Goal: Use online tool/utility: Utilize a website feature to perform a specific function

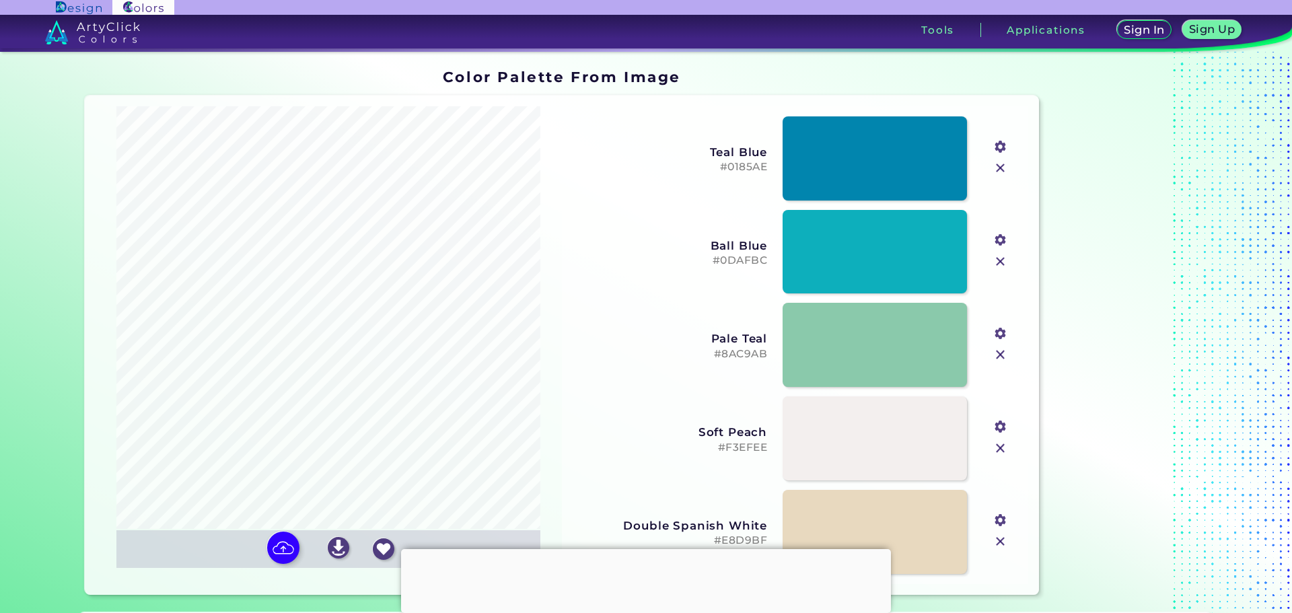
click at [11, 250] on section "Color Palette From Image Color Palette From Image Oops - something went wrong. …" at bounding box center [646, 332] width 1292 height 561
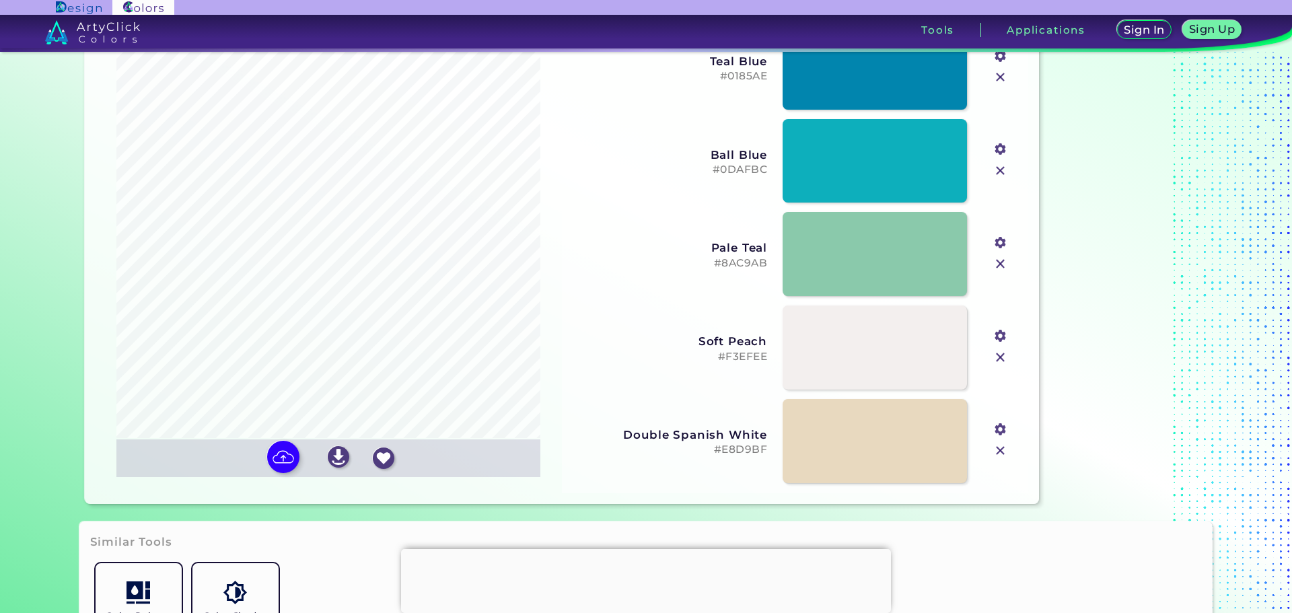
scroll to position [67, 0]
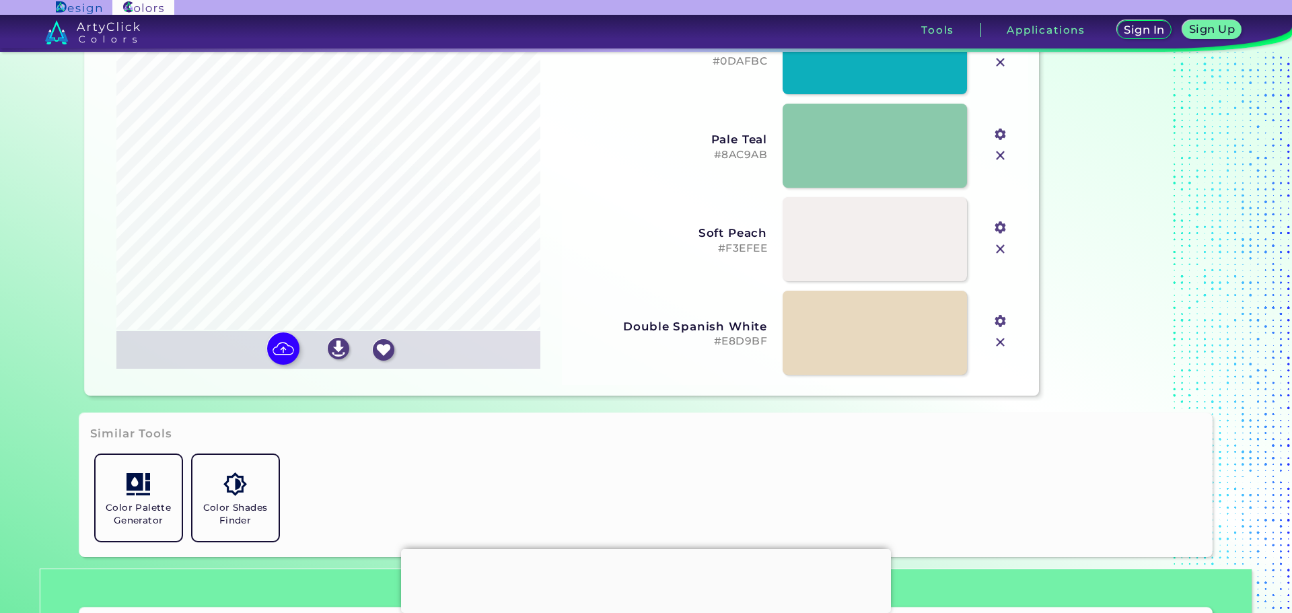
scroll to position [202, 0]
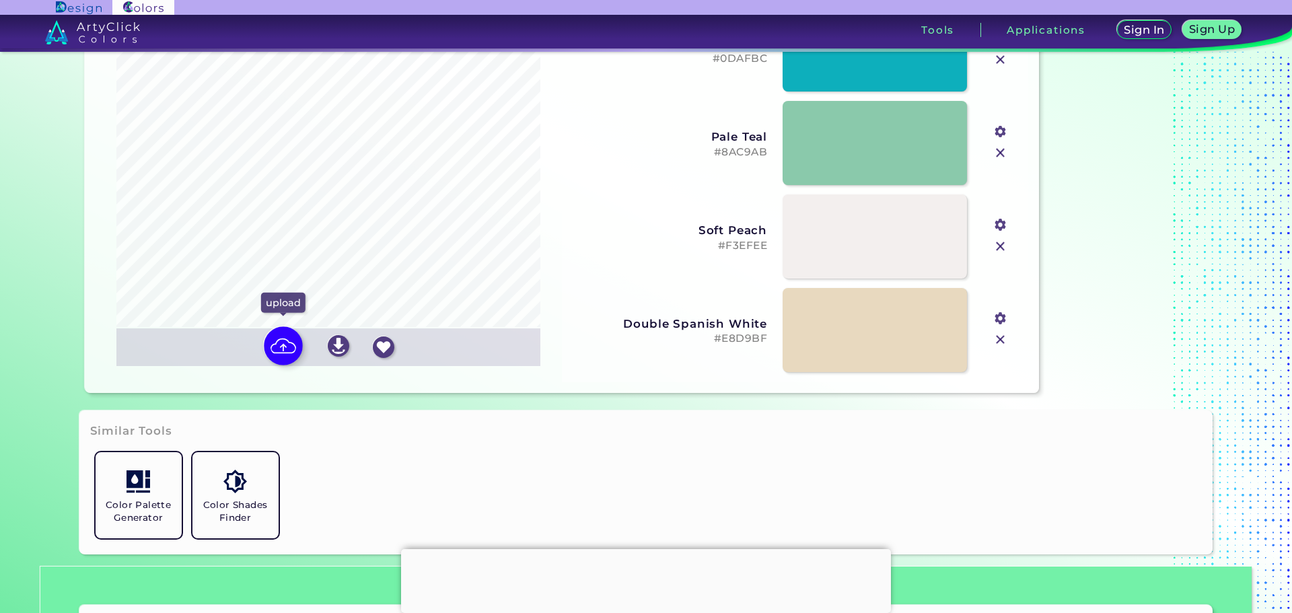
click at [280, 343] on img at bounding box center [283, 345] width 39 height 39
click at [0, 0] on input "file" at bounding box center [0, 0] width 0 height 0
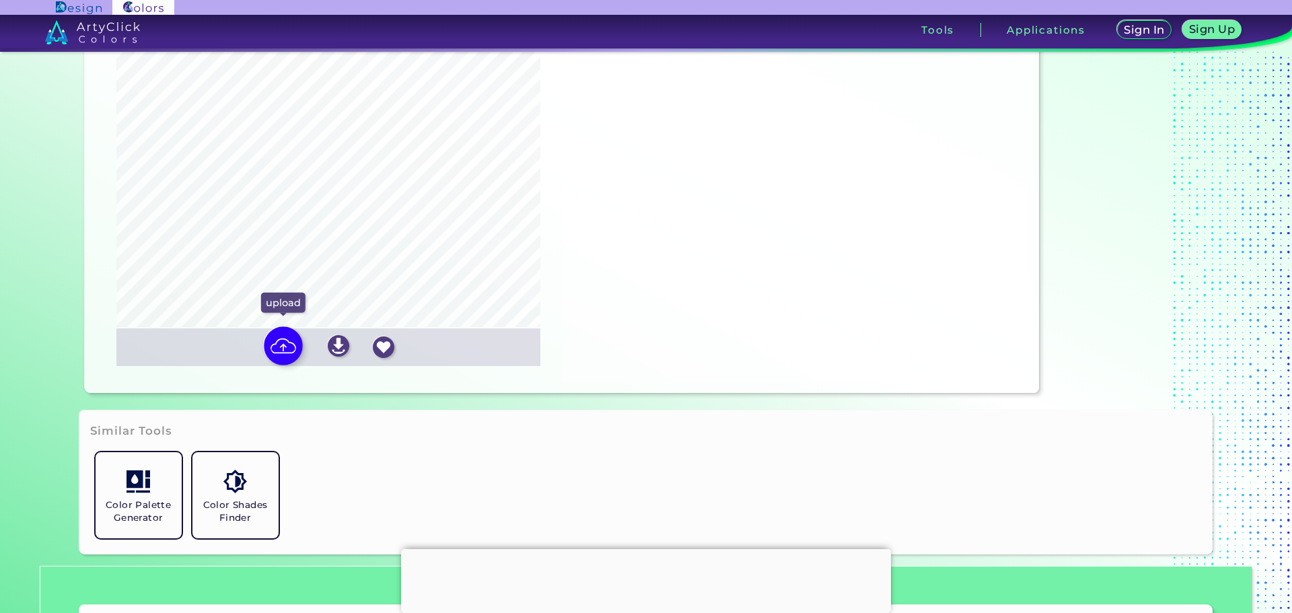
type input "#ffffff"
type input "#e4f1f8"
type input "#c4dbeb"
type input "#509dcc"
type input "#427baa"
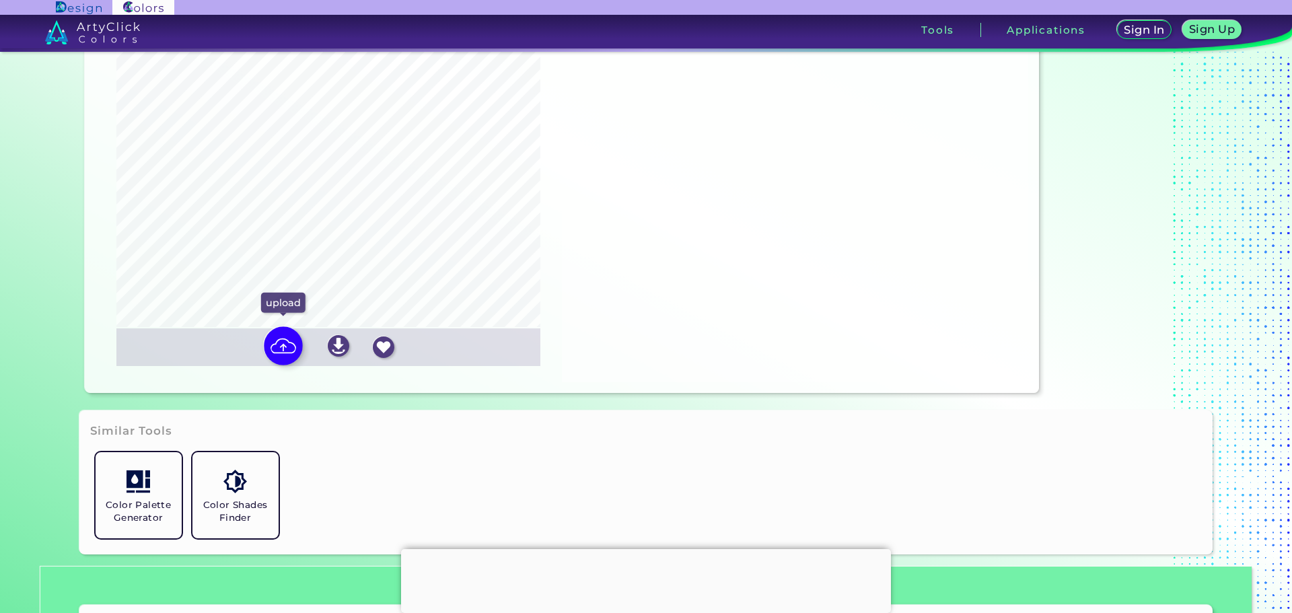
type input "#a9c1d7"
type input "#19396f"
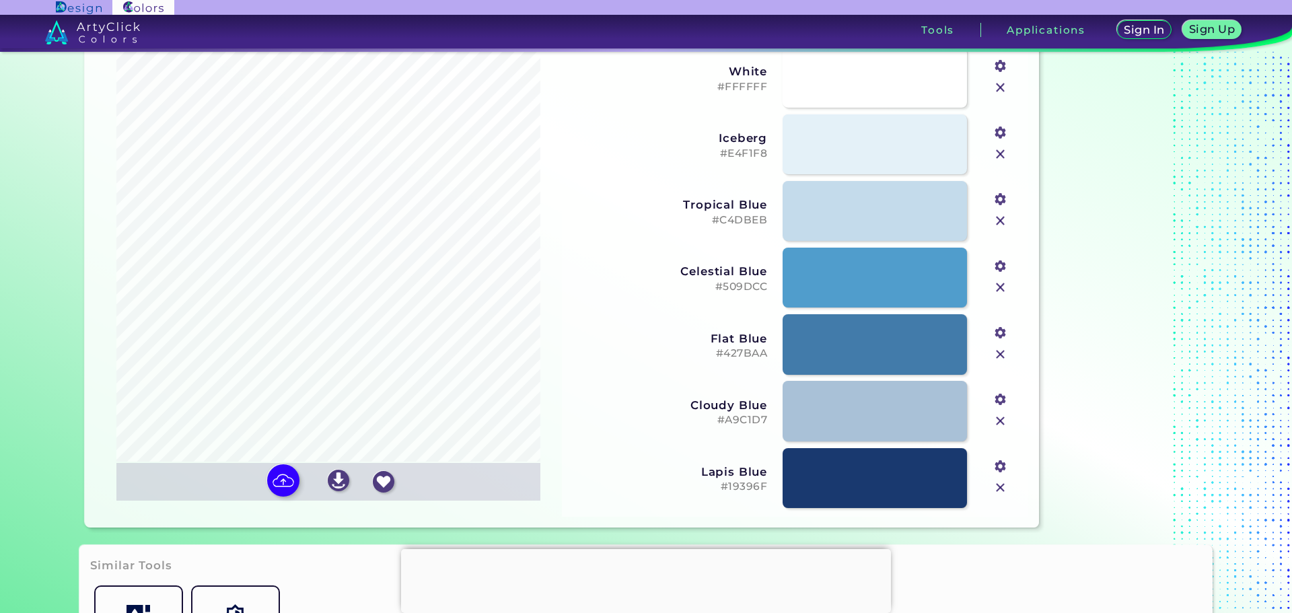
scroll to position [135, 0]
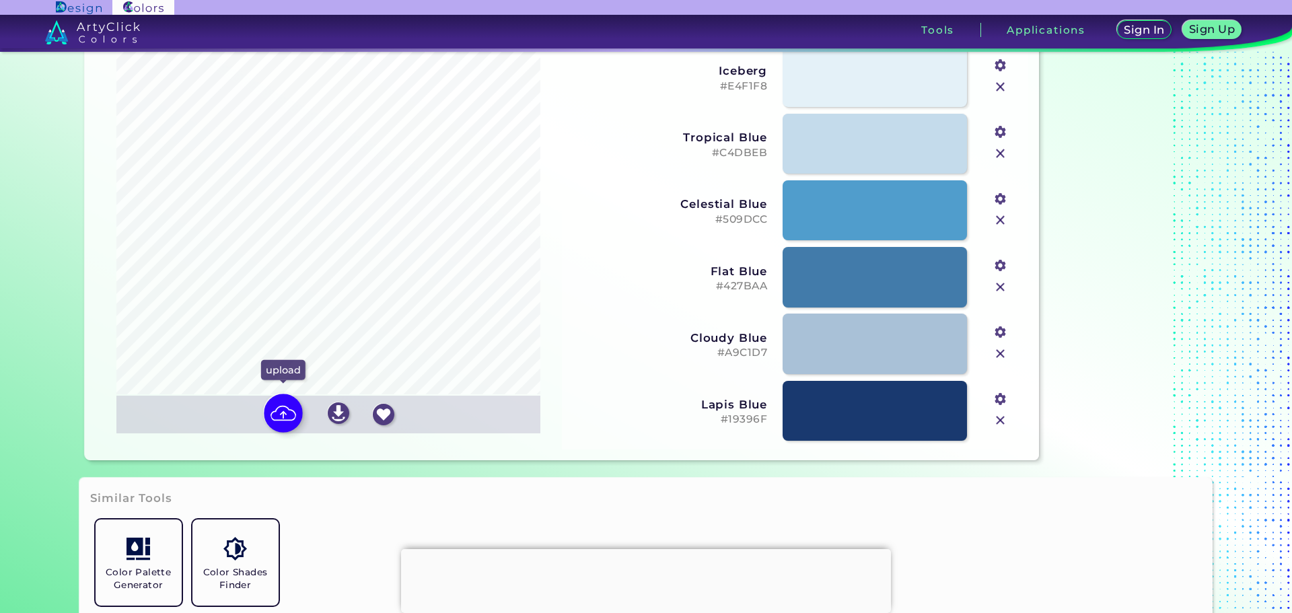
click at [287, 408] on img at bounding box center [283, 413] width 39 height 39
click at [0, 0] on input "file" at bounding box center [0, 0] width 0 height 0
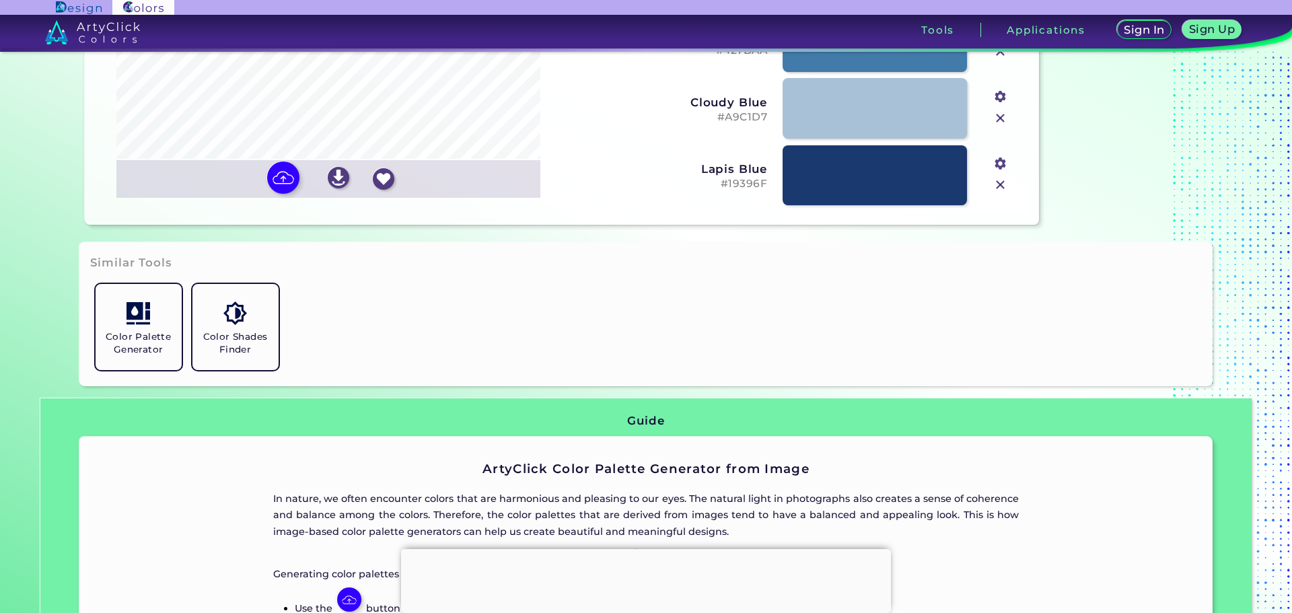
scroll to position [404, 0]
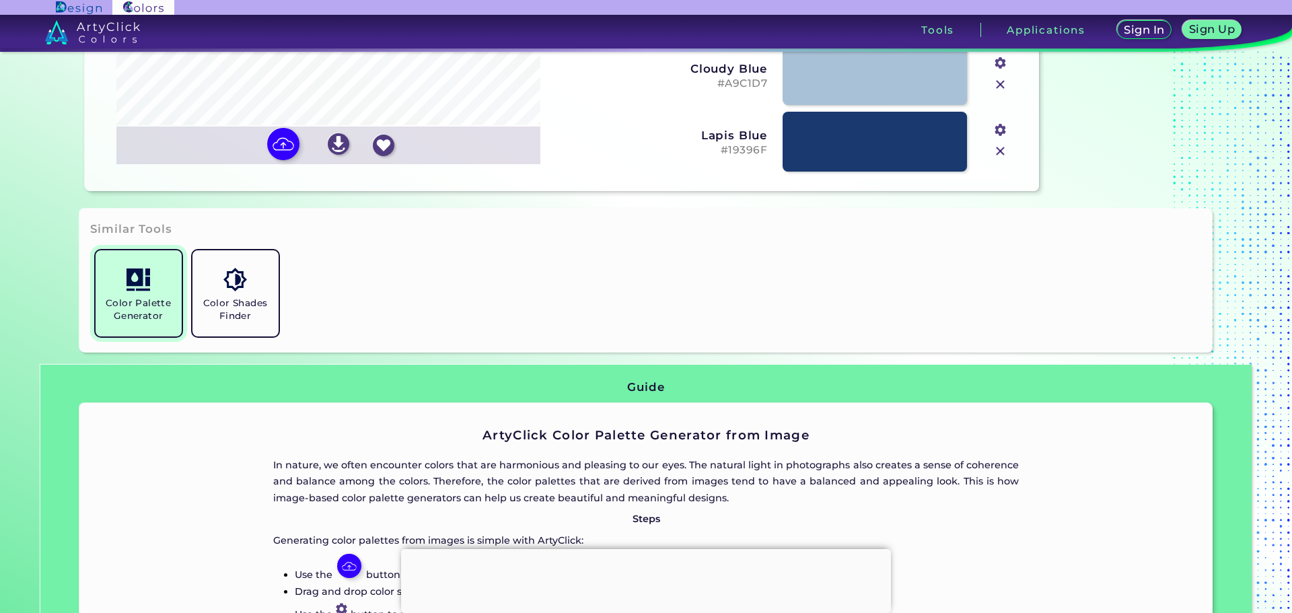
click at [154, 301] on h5 "Color Palette Generator" at bounding box center [138, 310] width 75 height 26
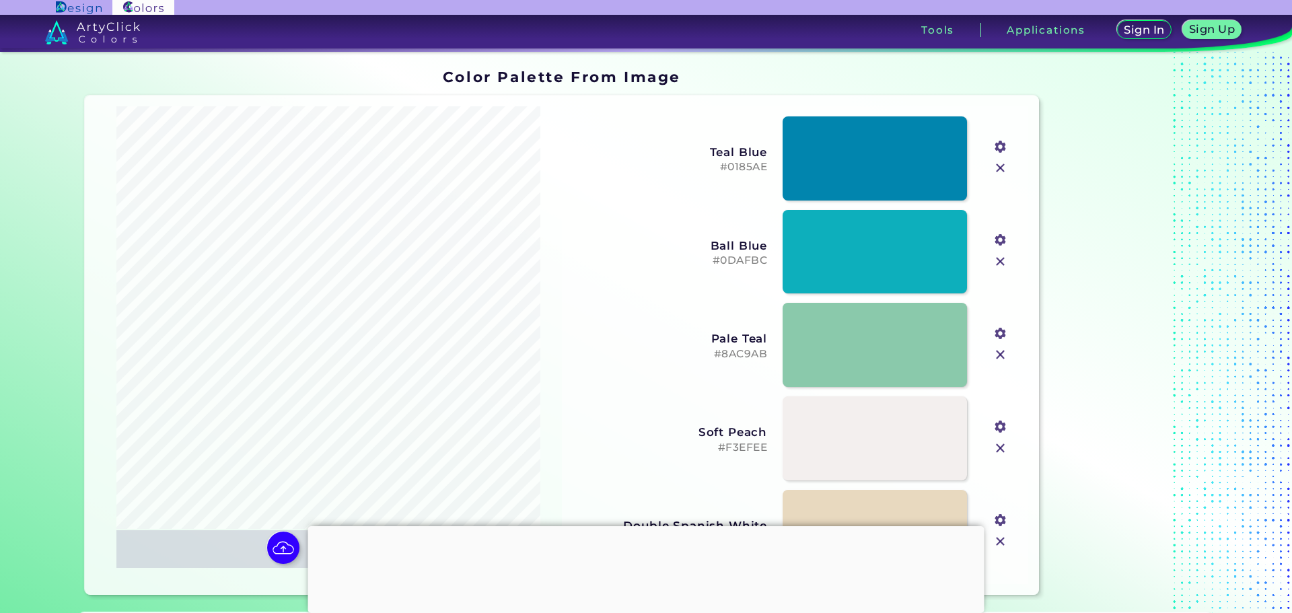
type input "#0c3c6c"
type input "#476d90"
type input "#ffffff"
type input "#bb9467"
type input "#a2bcd1"
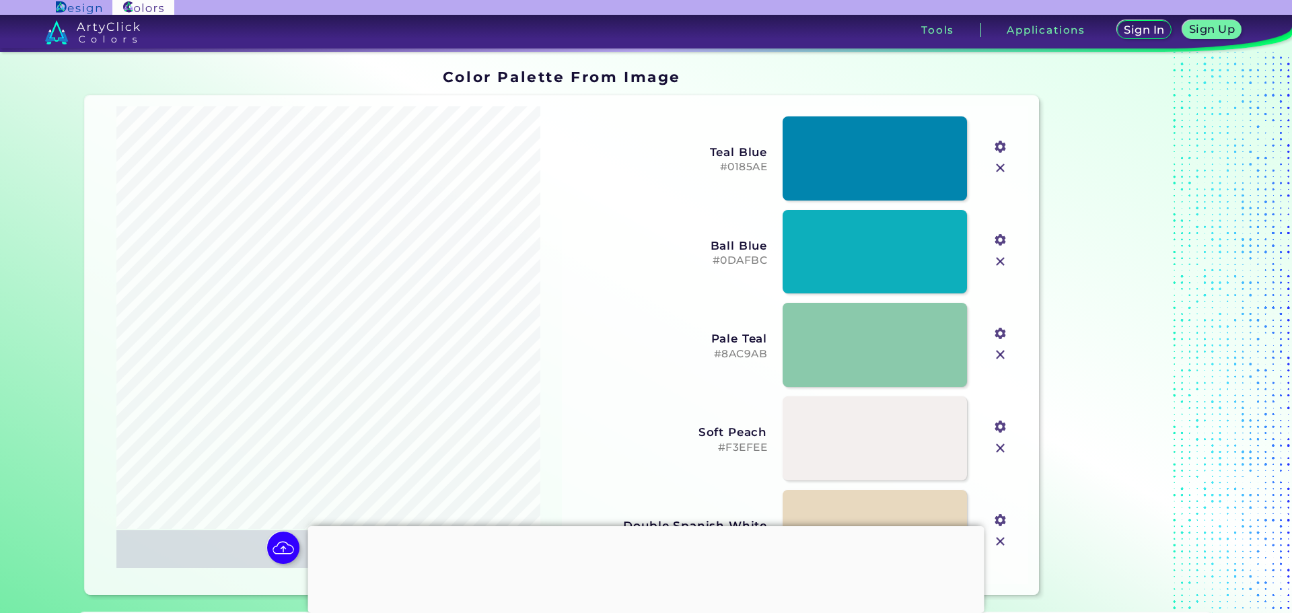
type input "#cadae6"
type input "#e3ecf4"
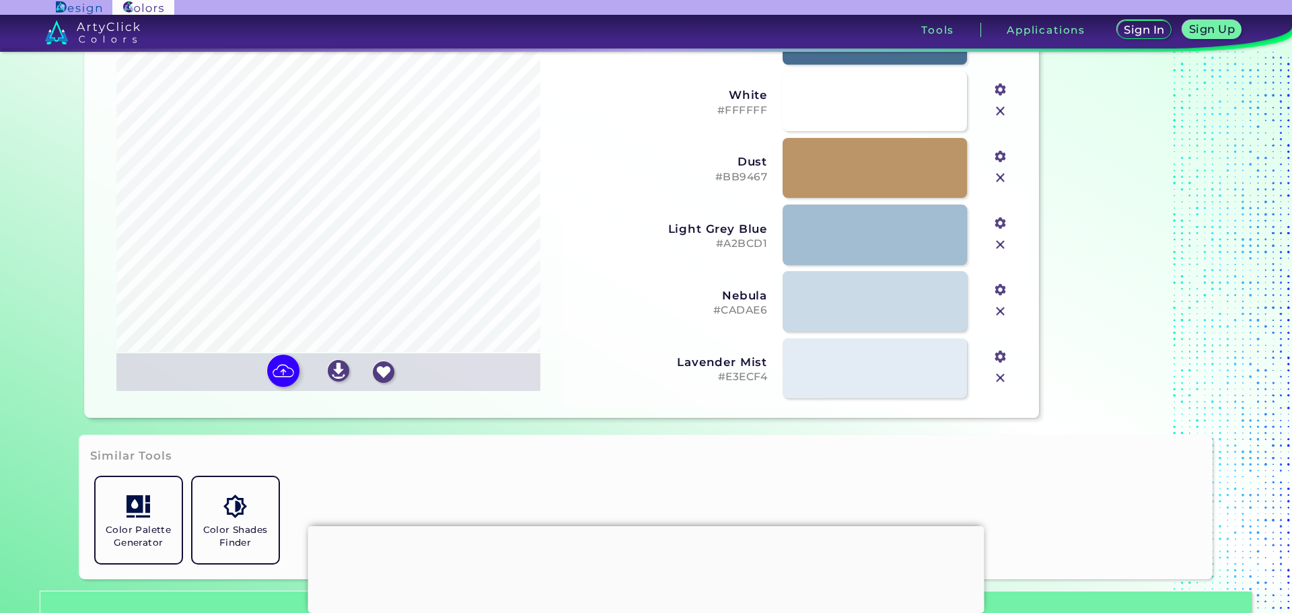
scroll to position [269, 0]
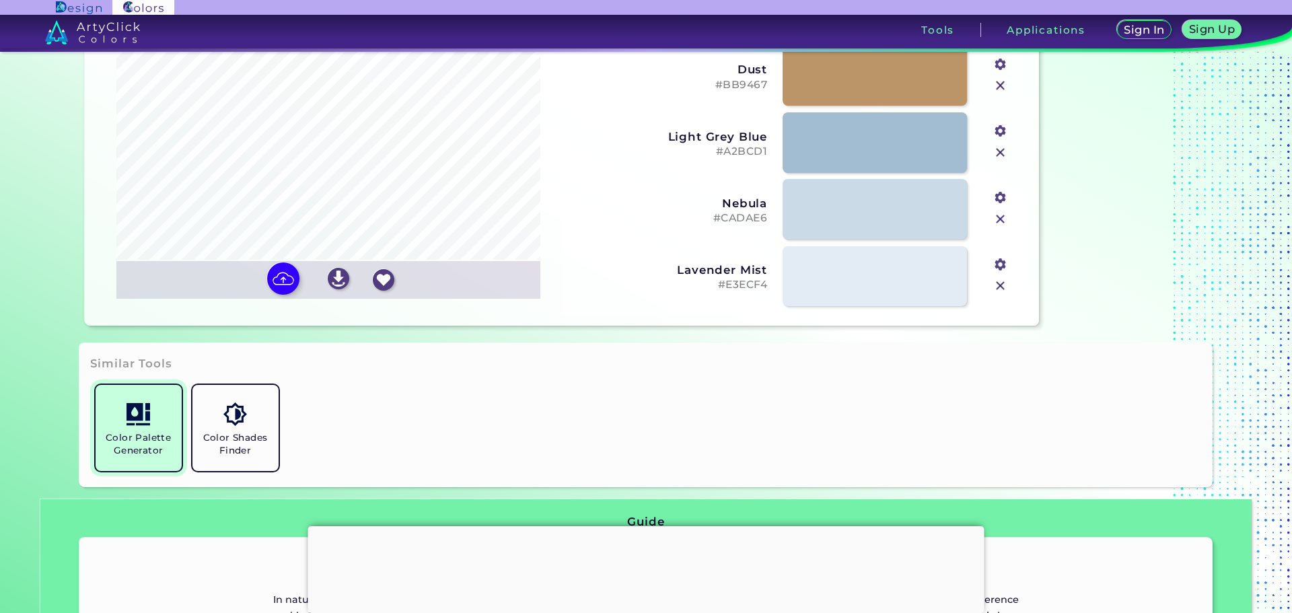
click at [176, 424] on link "Color Palette Generator" at bounding box center [138, 428] width 97 height 97
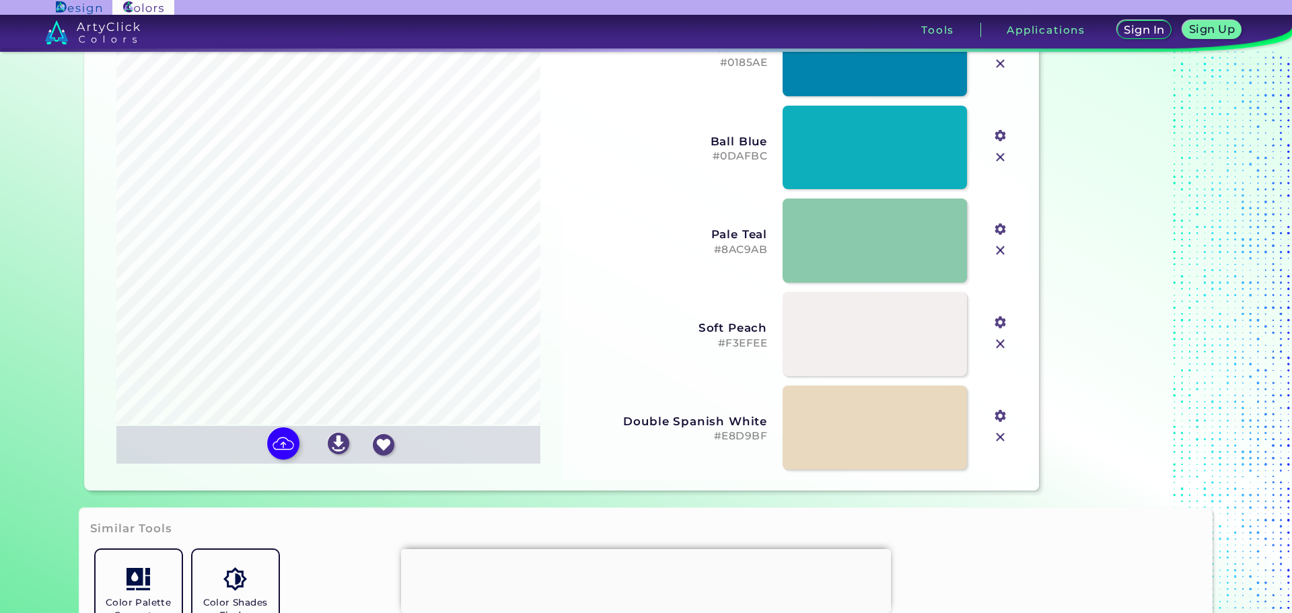
scroll to position [135, 0]
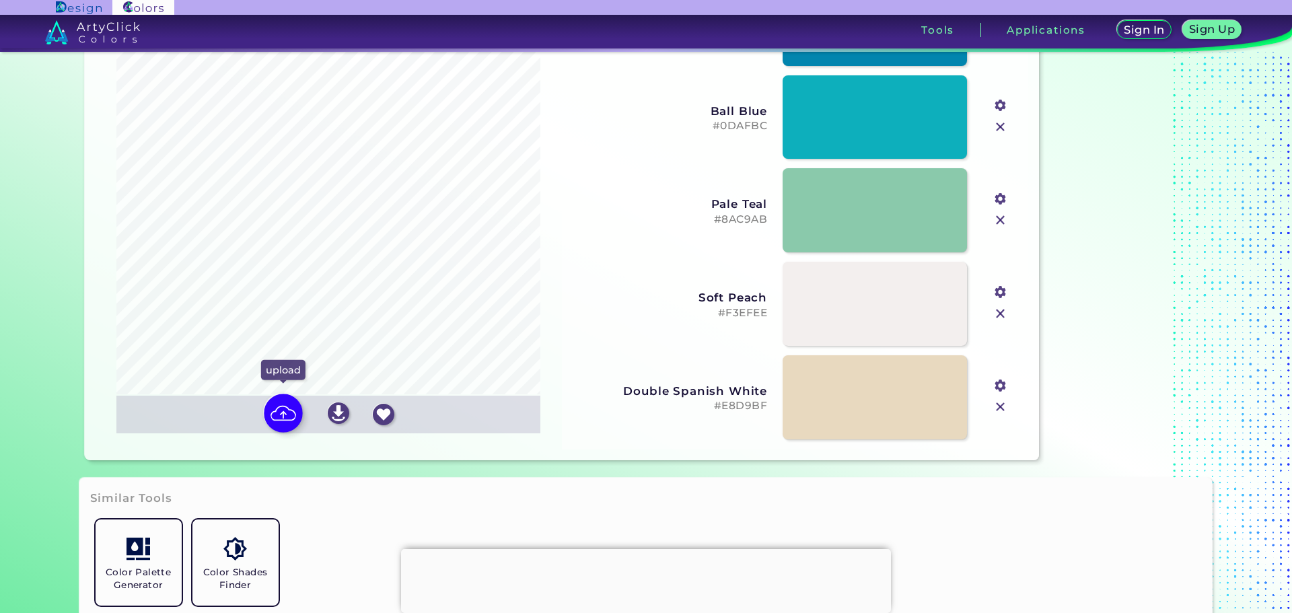
click at [287, 415] on img at bounding box center [283, 413] width 39 height 39
click at [0, 0] on input "file" at bounding box center [0, 0] width 0 height 0
type input "#182e5c"
type input "#8f643d"
type input "#ffffff"
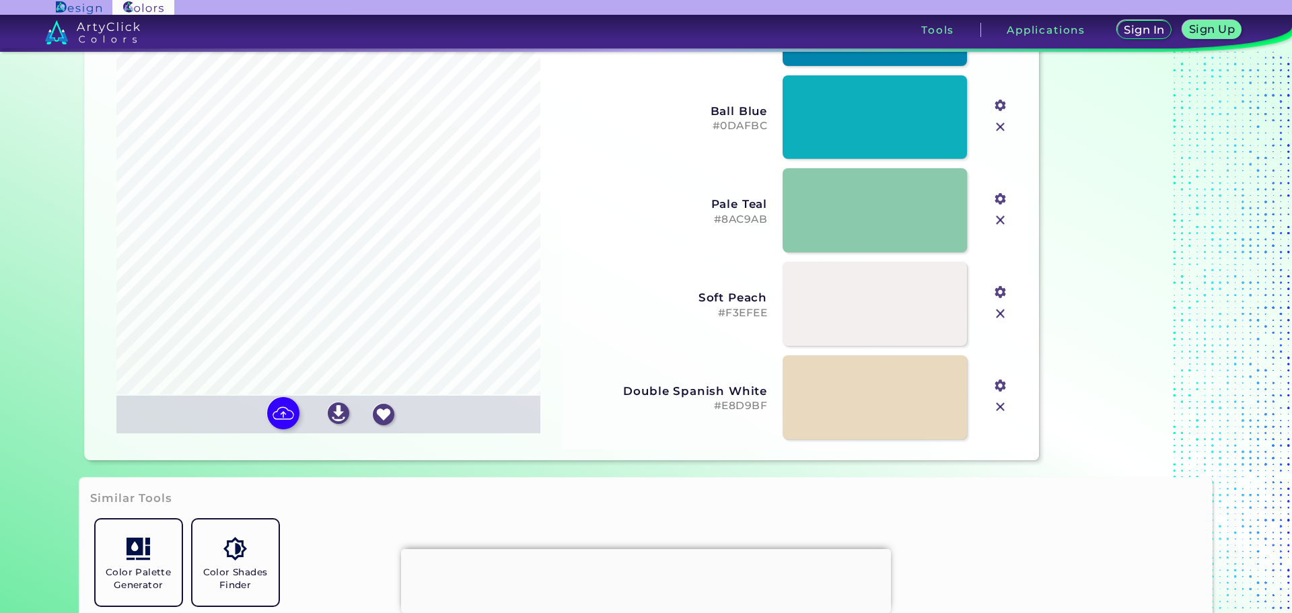
type input "#9ebddb"
type input "#c1905a"
type input "#cdd6e3"
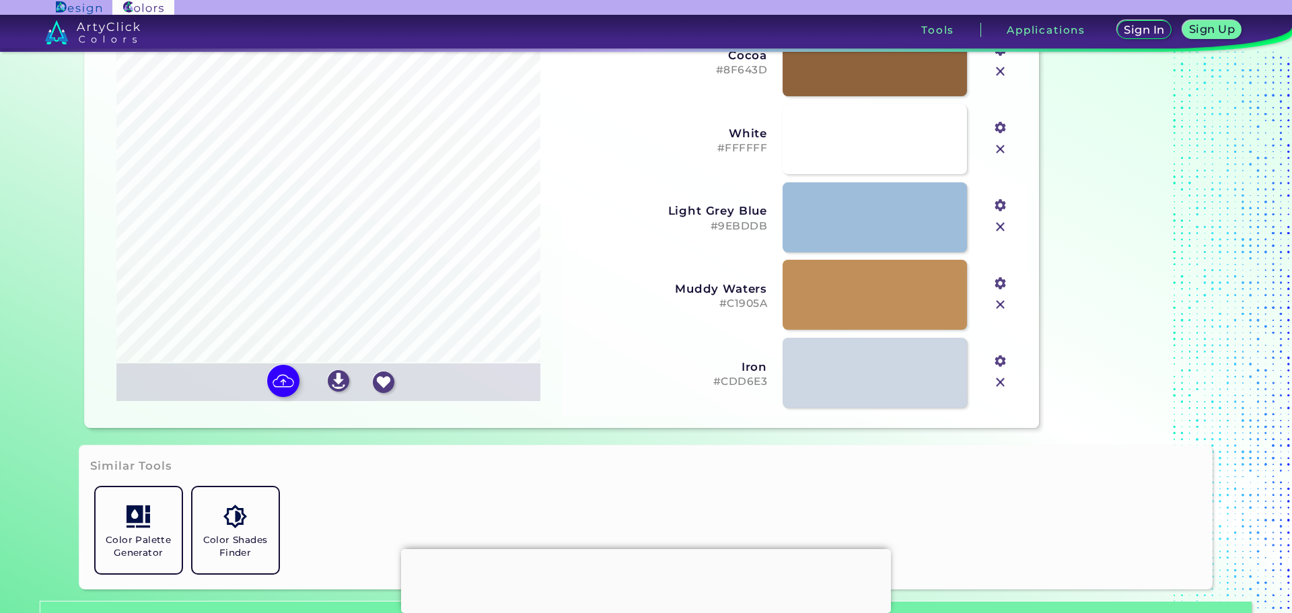
scroll to position [269, 0]
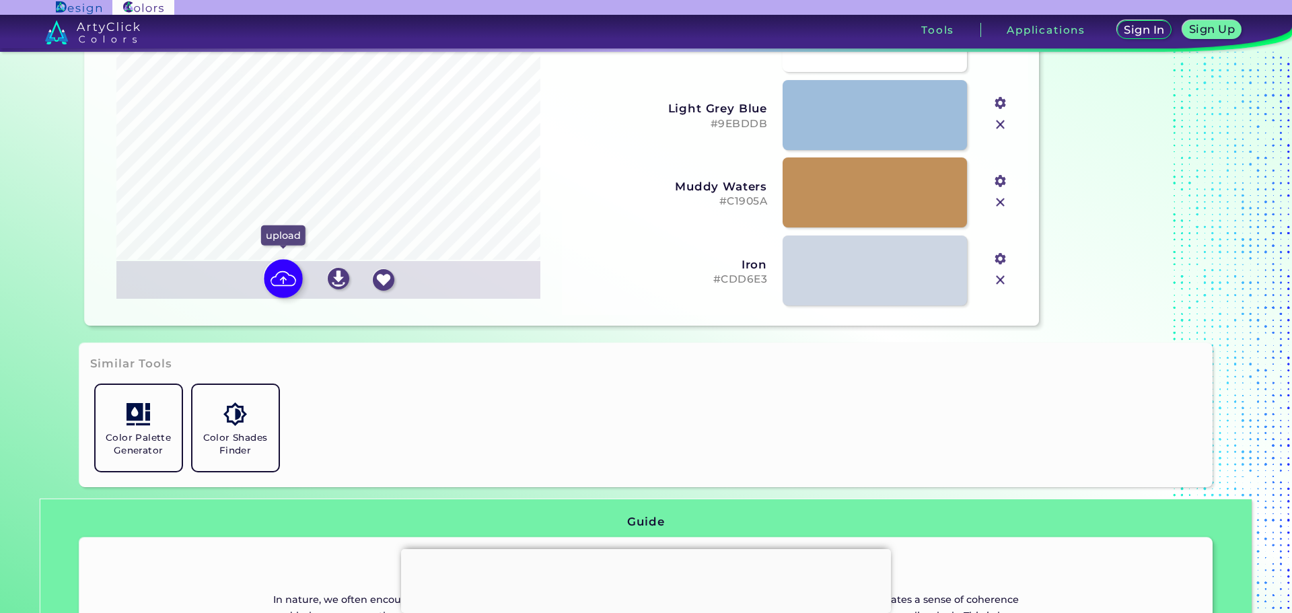
click at [277, 271] on img at bounding box center [283, 278] width 39 height 39
click at [0, 0] on input "file" at bounding box center [0, 0] width 0 height 0
type input "#ffffff"
type input "#0c2c66"
type input "#2e79af"
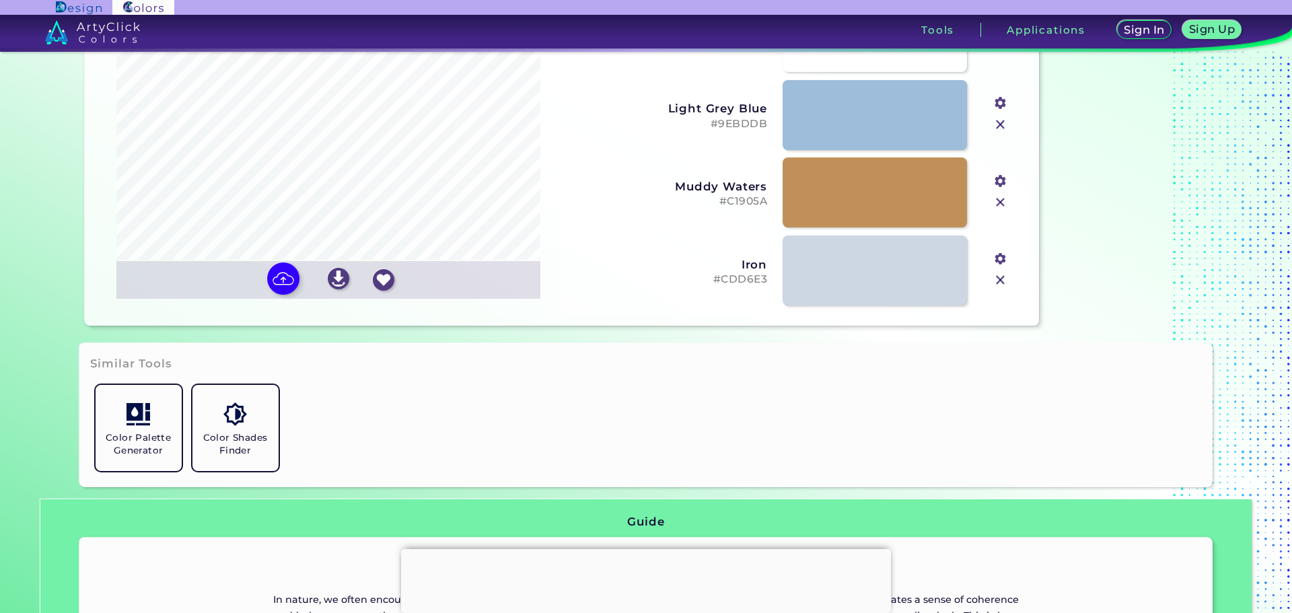
type input "#55a1ce"
type input "#c5d9e9"
type input "#e0ecf5"
type input "#90c3e1"
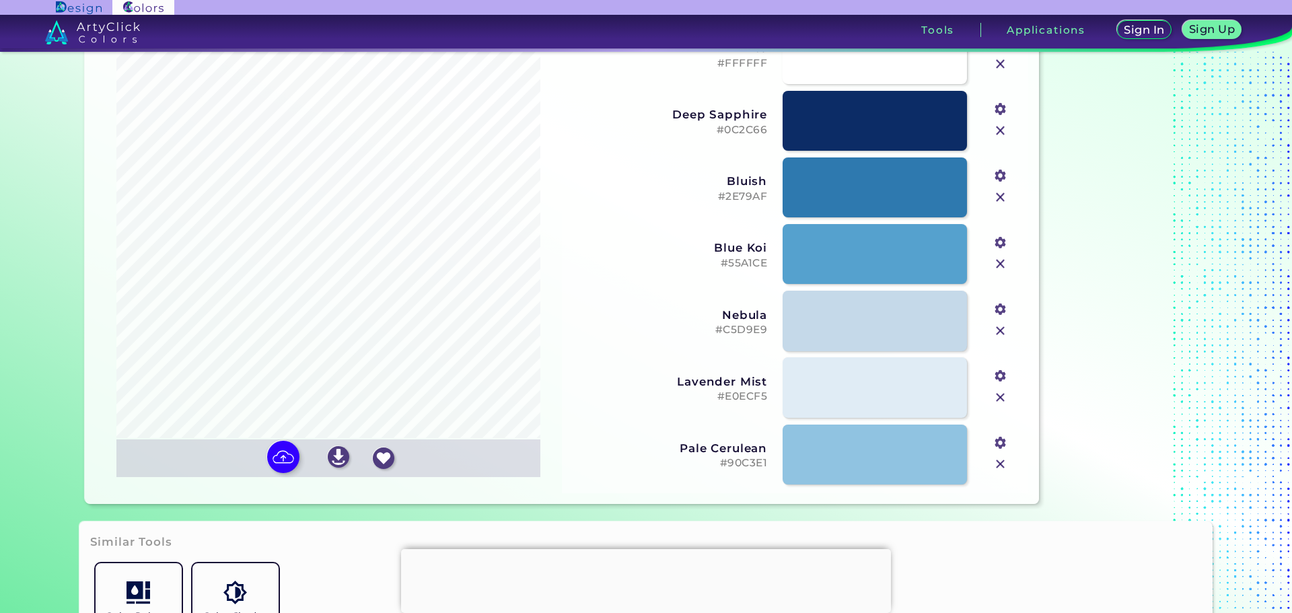
scroll to position [67, 0]
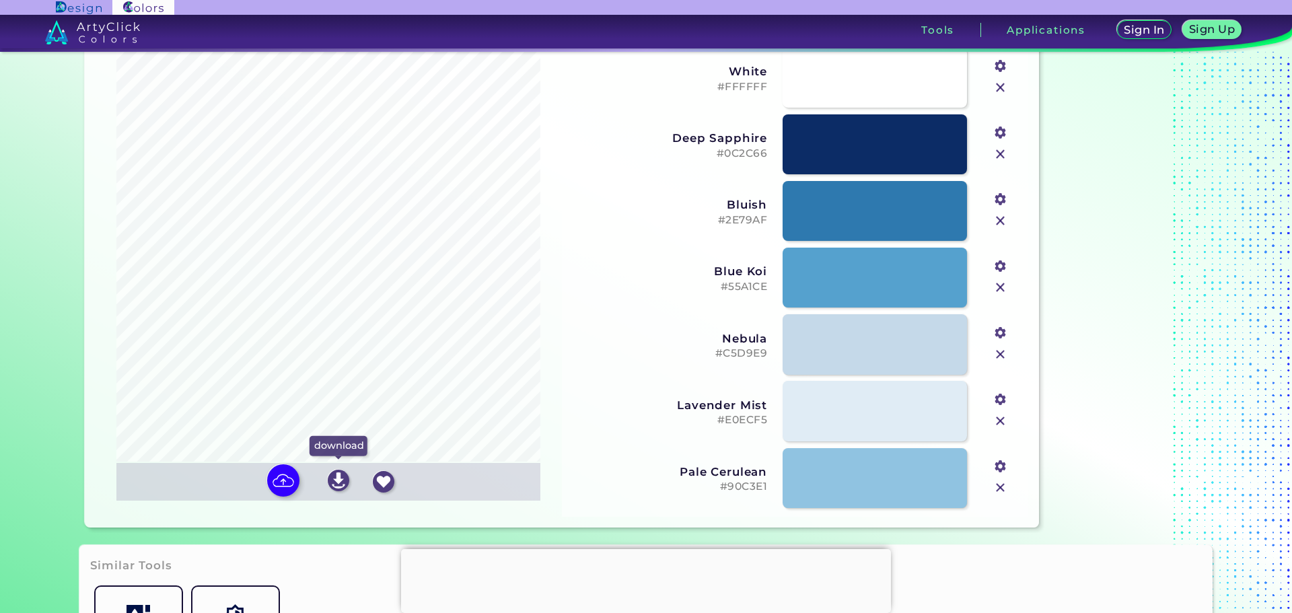
click at [330, 477] on img at bounding box center [339, 481] width 22 height 22
click at [384, 478] on img at bounding box center [384, 482] width 22 height 22
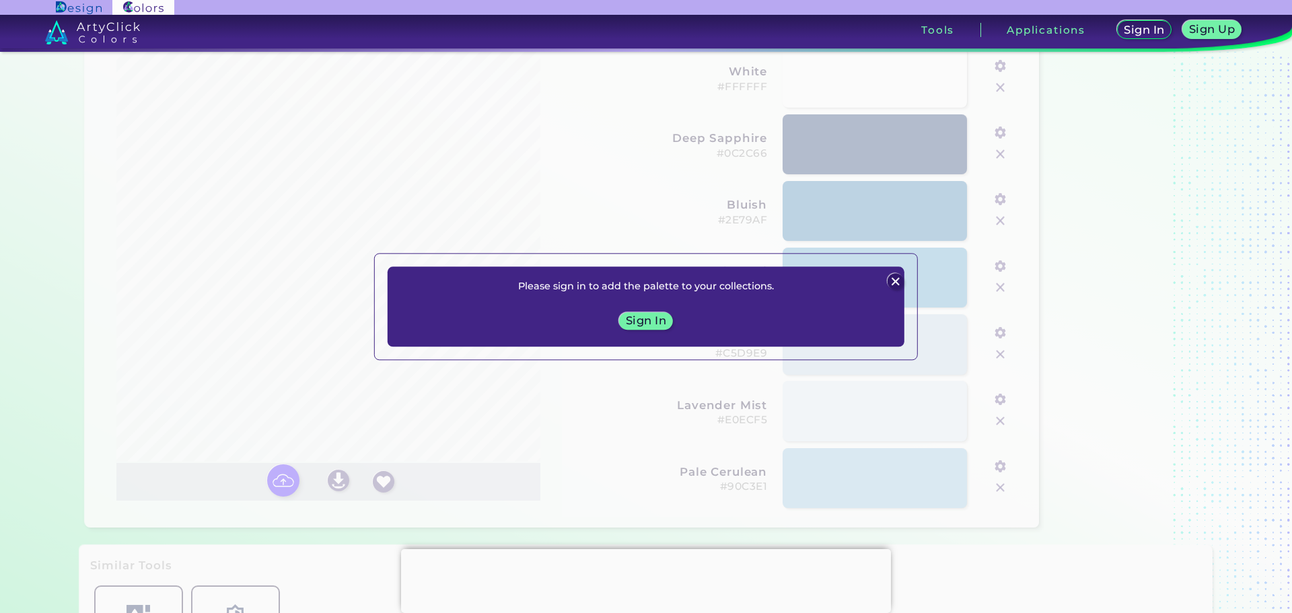
click at [891, 281] on img at bounding box center [895, 282] width 16 height 16
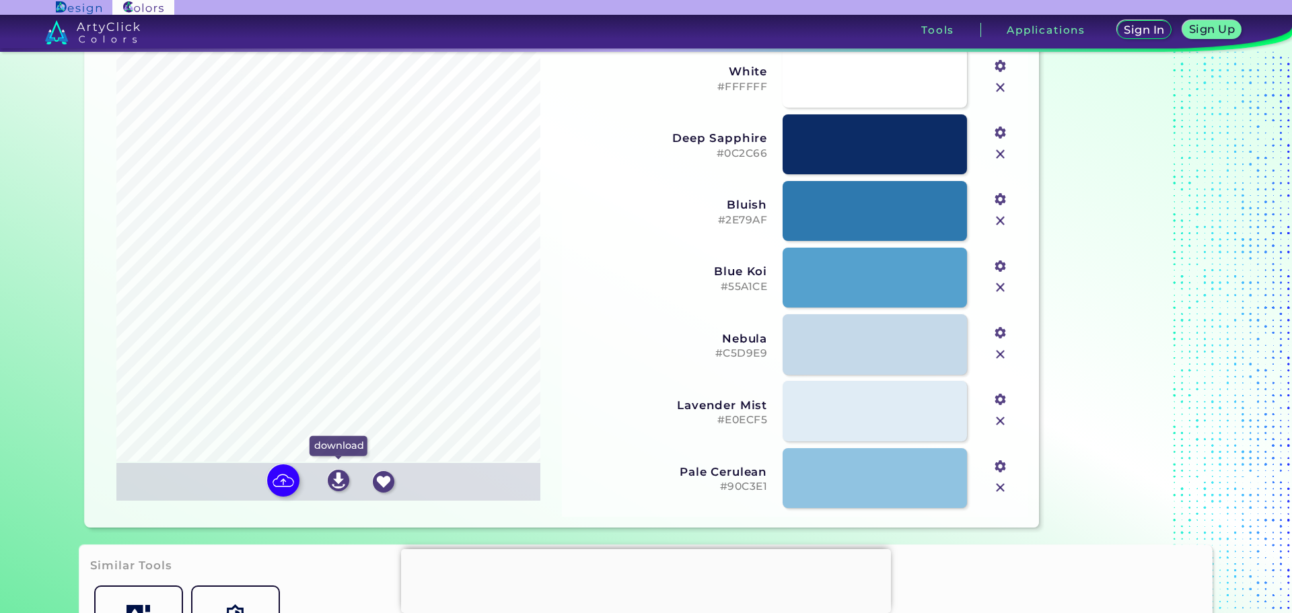
click at [338, 485] on img at bounding box center [339, 481] width 22 height 22
